Goal: Transaction & Acquisition: Purchase product/service

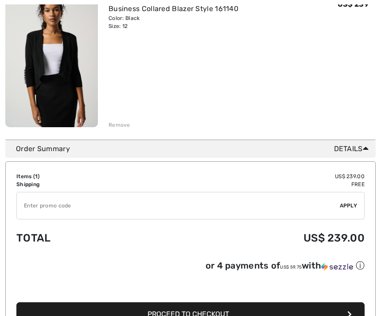
scroll to position [143, 0]
click at [179, 316] on span "Proceed to Checkout" at bounding box center [189, 314] width 82 height 8
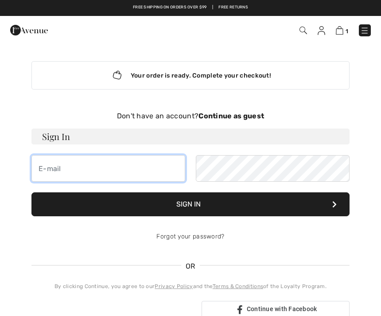
click at [52, 166] on input "email" at bounding box center [108, 168] width 154 height 27
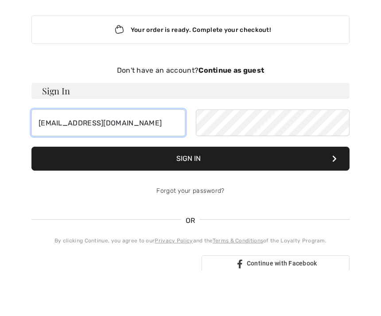
type input "[EMAIL_ADDRESS][DOMAIN_NAME]"
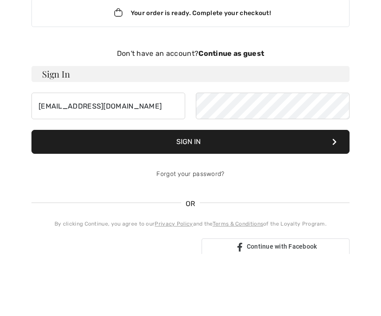
click at [222, 112] on strong "Continue as guest" at bounding box center [232, 116] width 66 height 8
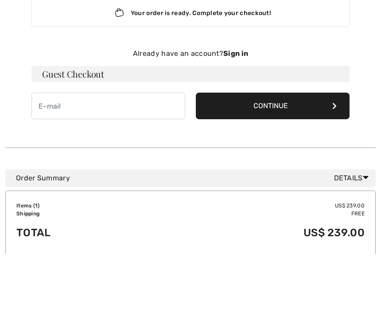
scroll to position [63, 0]
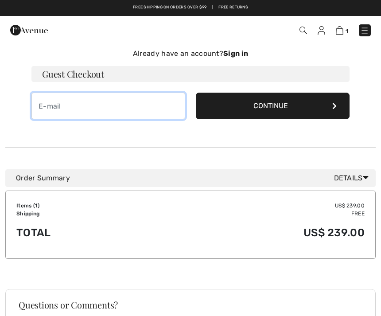
click at [59, 106] on input "email" at bounding box center [108, 106] width 154 height 27
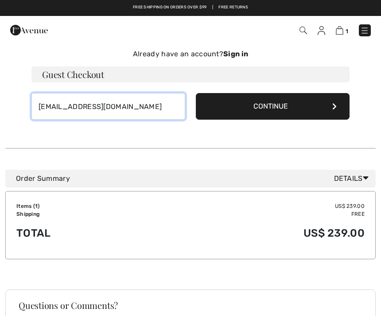
type input "gklevay@gmail.com"
click at [325, 102] on button "Continue" at bounding box center [273, 106] width 154 height 27
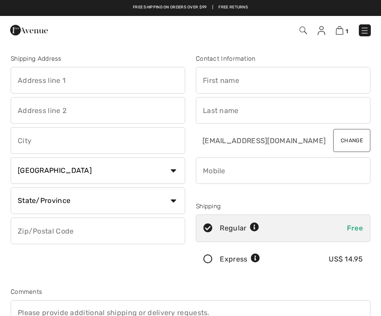
click at [50, 81] on input "text" at bounding box center [98, 80] width 175 height 27
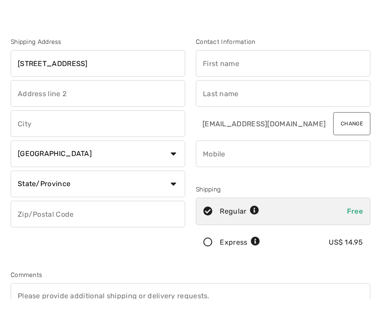
type input "451 Heritage Drive #318"
click at [34, 127] on input "text" at bounding box center [98, 140] width 175 height 27
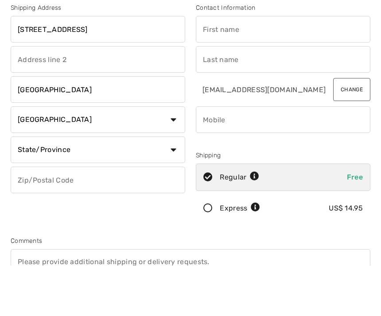
type input "Pompano Beach"
click at [68, 157] on select "Country Canada United States Afghanistan Aland Islands Albania Algeria American…" at bounding box center [98, 170] width 175 height 27
select select "US"
click at [86, 147] on select "State/Province Alabama Alaska American Samoa Arizona Arkansas California Colora…" at bounding box center [98, 150] width 175 height 27
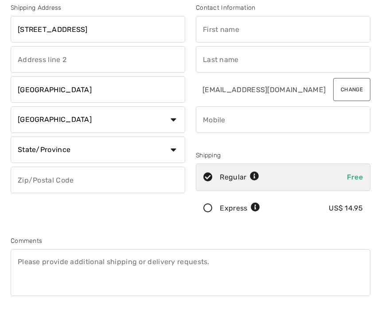
select select "FL"
click at [58, 177] on input "text" at bounding box center [98, 180] width 175 height 27
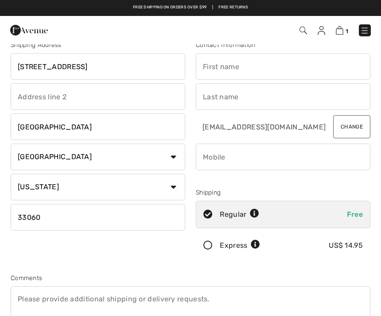
scroll to position [12, 0]
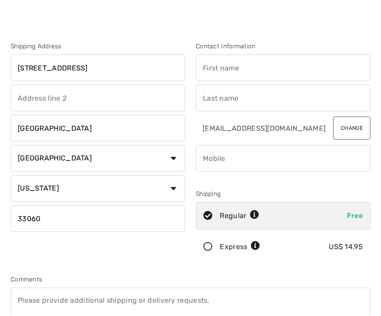
type input "33060"
click at [231, 65] on input "text" at bounding box center [283, 68] width 175 height 27
type input "Gail"
click at [235, 95] on input "text" at bounding box center [283, 99] width 175 height 27
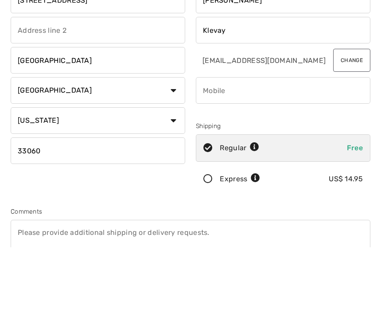
type input "Klevay"
click at [220, 146] on input "phone" at bounding box center [283, 159] width 175 height 27
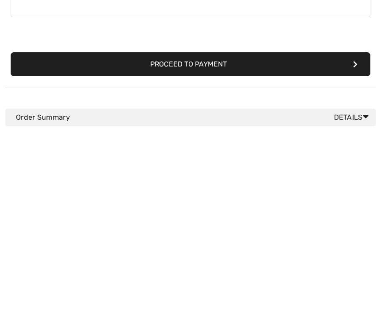
scroll to position [143, 0]
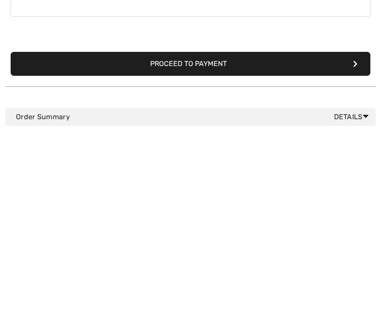
type input "9546836578"
click at [171, 239] on button "Proceed to Payment" at bounding box center [191, 251] width 360 height 24
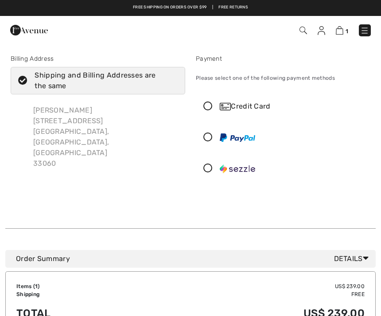
click at [207, 106] on icon at bounding box center [208, 106] width 24 height 9
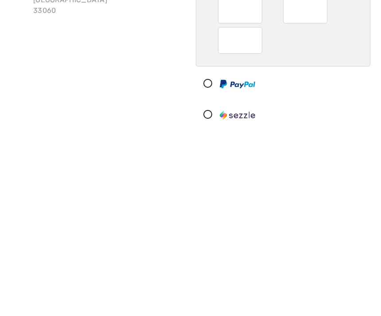
scroll to position [20, 0]
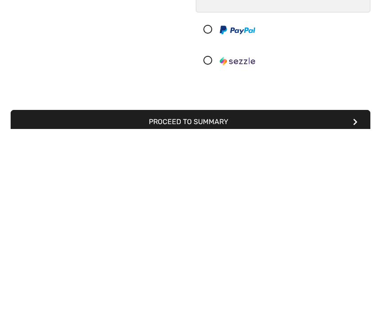
click at [217, 297] on button "Proceed to Summary" at bounding box center [191, 309] width 360 height 24
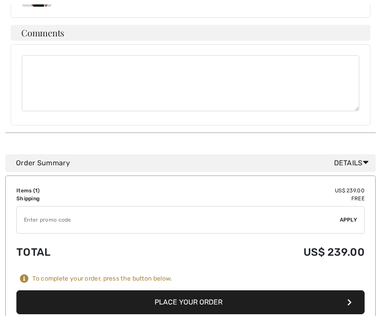
scroll to position [530, 0]
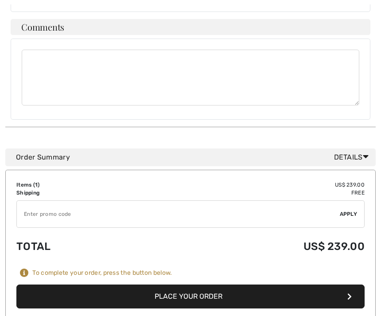
click at [203, 289] on button "Place Your Order" at bounding box center [190, 297] width 349 height 24
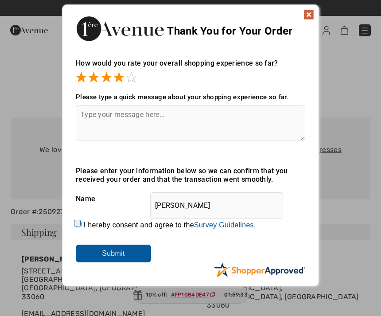
click at [130, 255] on input "Submit" at bounding box center [113, 254] width 75 height 18
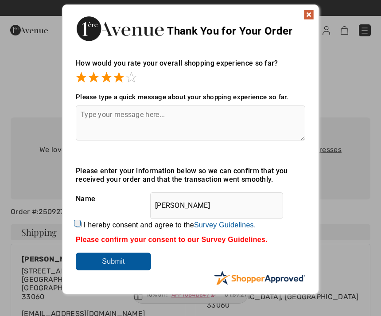
click at [130, 261] on input "Submit" at bounding box center [113, 262] width 75 height 18
click at [117, 263] on input "Submit" at bounding box center [113, 262] width 75 height 18
click at [313, 16] on img at bounding box center [309, 14] width 11 height 11
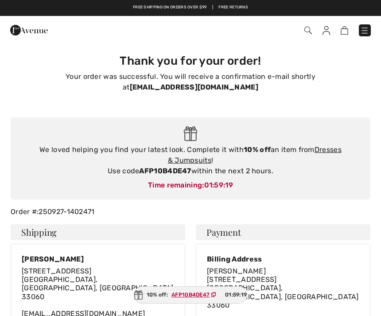
click at [309, 16] on div "Checkout" at bounding box center [190, 30] width 381 height 28
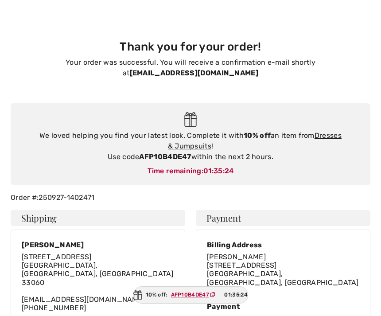
scroll to position [15, 0]
